Goal: Task Accomplishment & Management: Manage account settings

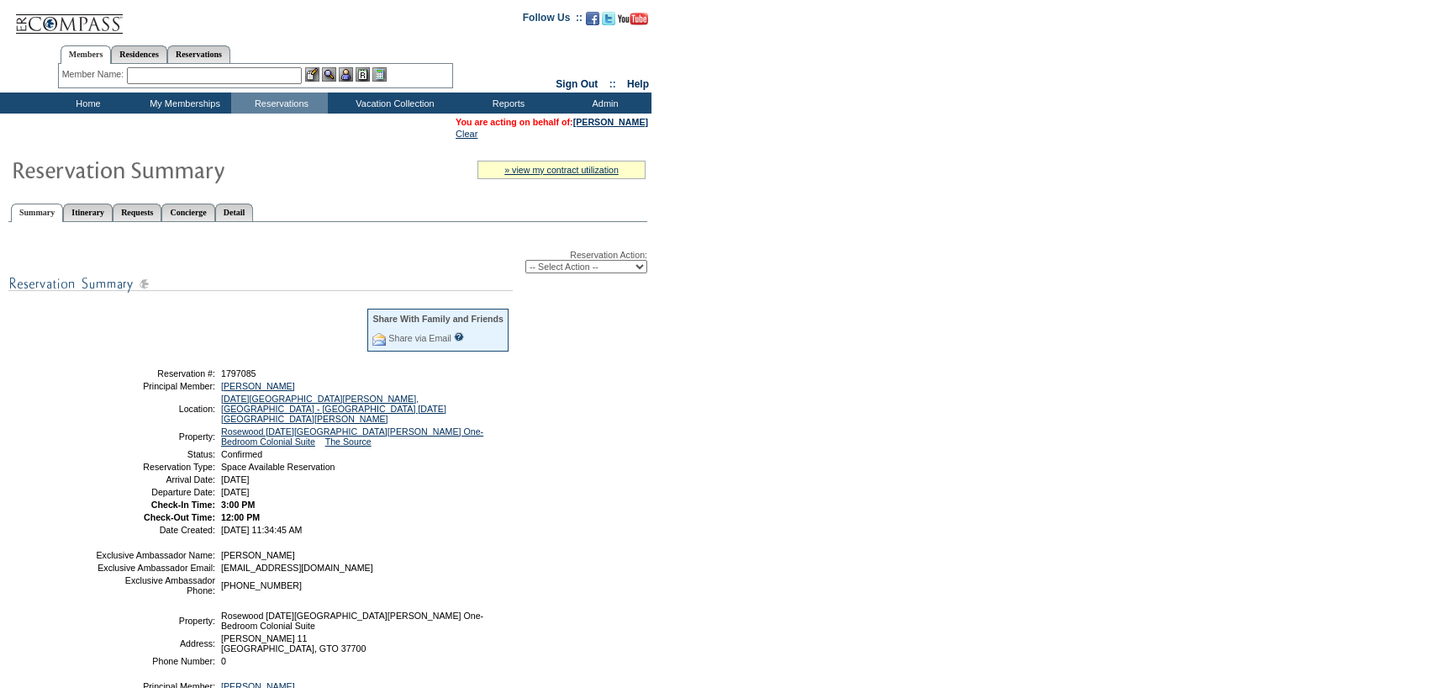
click at [534, 275] on div "Reservation Action: -- Select Action -- Modify Reservation Dates Modify Reserva…" at bounding box center [327, 501] width 639 height 541
click at [537, 269] on select "-- Select Action -- Modify Reservation Dates Modify Reservation Cost Modify Occ…" at bounding box center [586, 266] width 122 height 13
select select "ChangeOccupancy"
click at [525, 261] on select "-- Select Action -- Modify Reservation Dates Modify Reservation Cost Modify Occ…" at bounding box center [586, 266] width 122 height 13
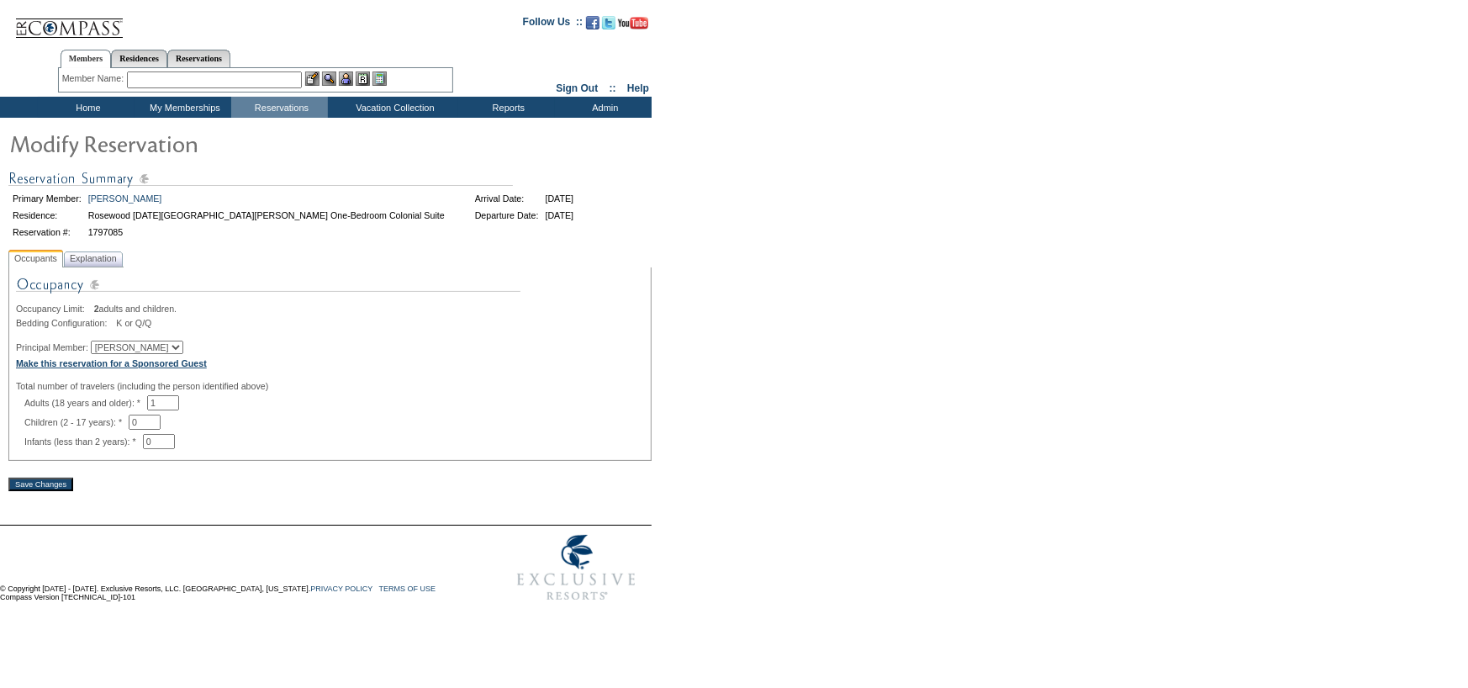
click at [159, 362] on b "Make this reservation for a Sponsored Guest" at bounding box center [111, 363] width 191 height 10
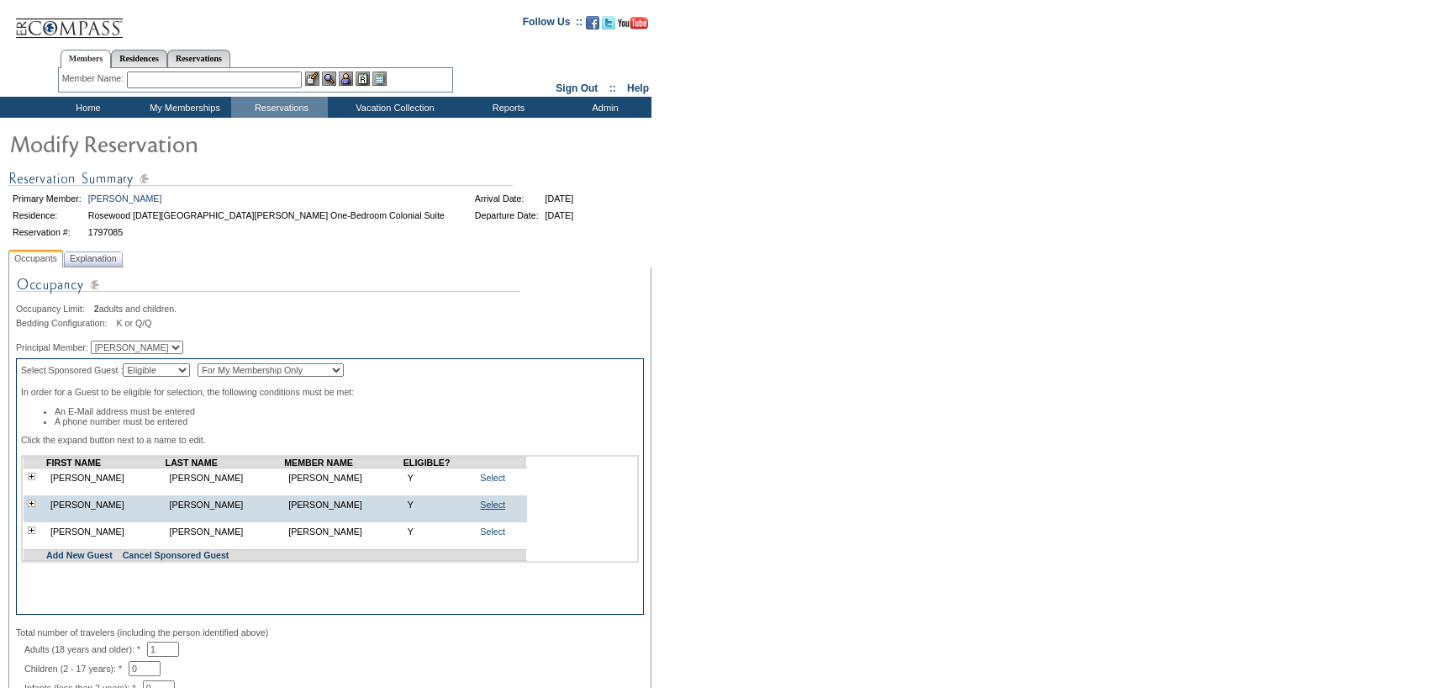
click at [490, 509] on link "Select" at bounding box center [492, 504] width 25 height 10
